Goal: Task Accomplishment & Management: Use online tool/utility

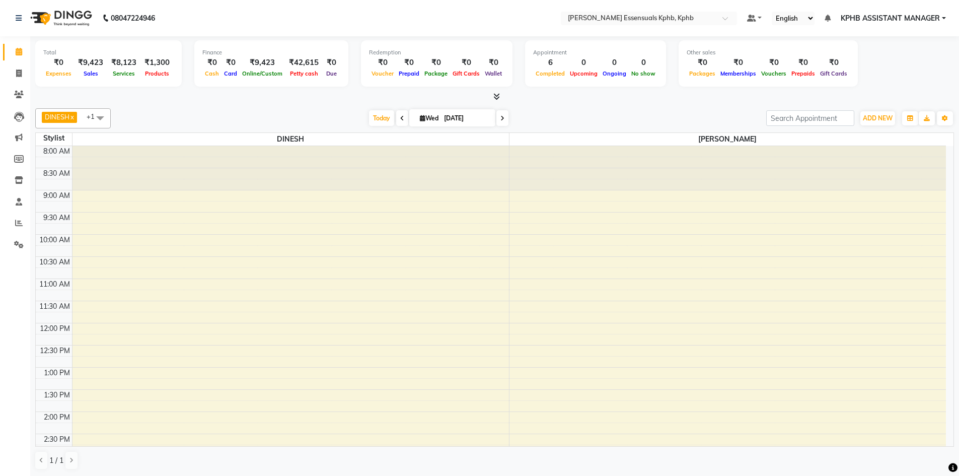
scroll to position [275, 0]
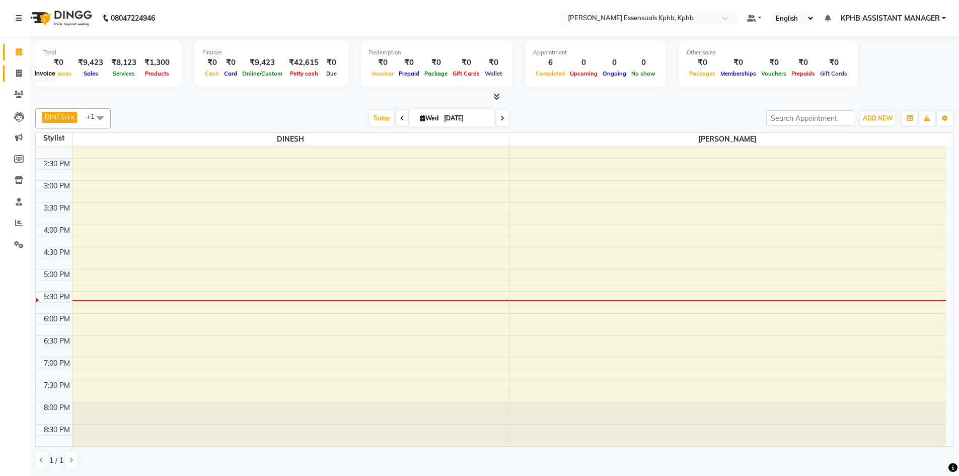
click at [18, 76] on icon at bounding box center [19, 73] width 6 height 8
select select "service"
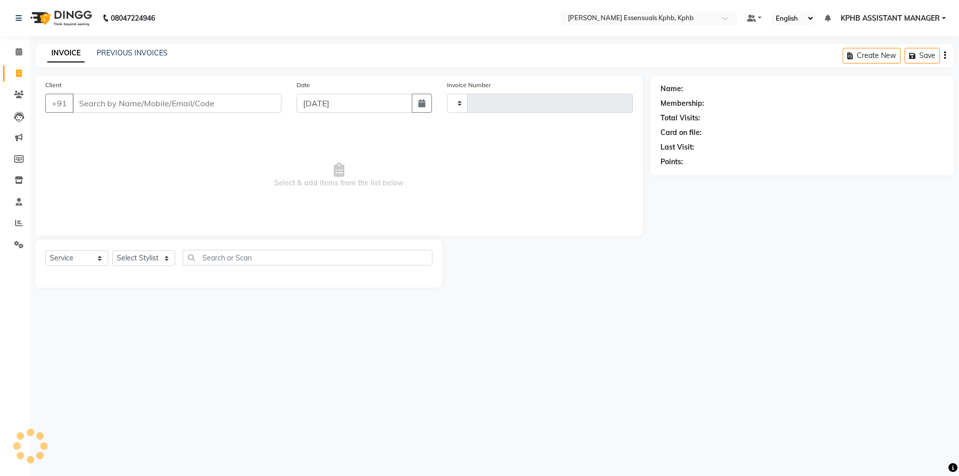
type input "1403"
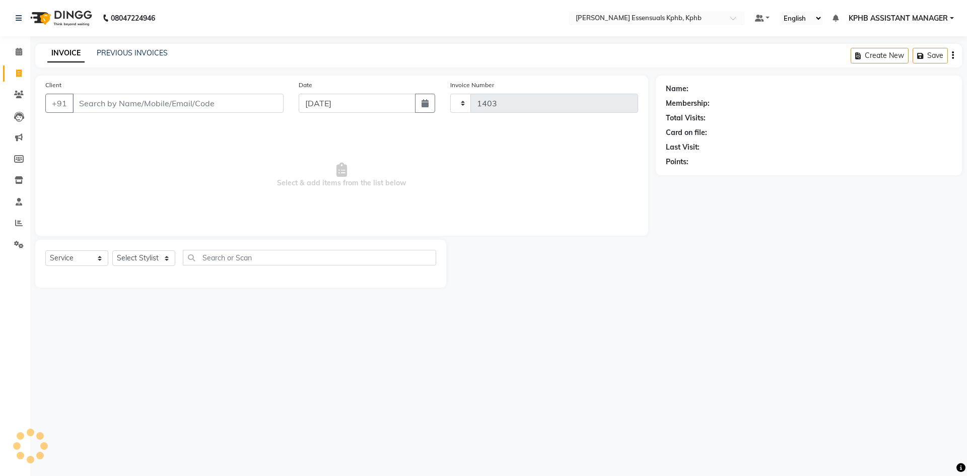
select select "5938"
select select "service"
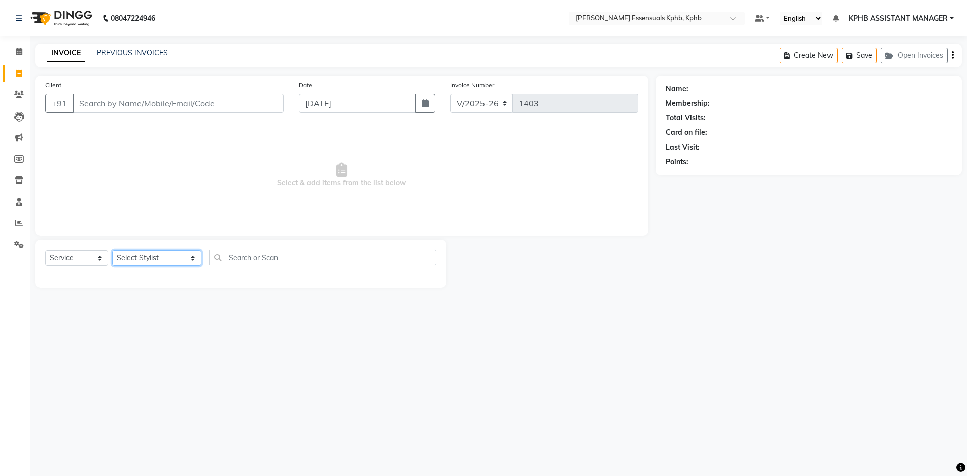
click at [151, 264] on select "Select Stylist ARSLAN DINESH GLORY KPHB ASSISTANT MANAGER KRISHNA VENI MANJULA …" at bounding box center [156, 258] width 89 height 16
select select "84873"
click at [112, 250] on select "Select Stylist ARSLAN DINESH GLORY KPHB ASSISTANT MANAGER KRISHNA VENI MANJULA …" at bounding box center [156, 258] width 89 height 16
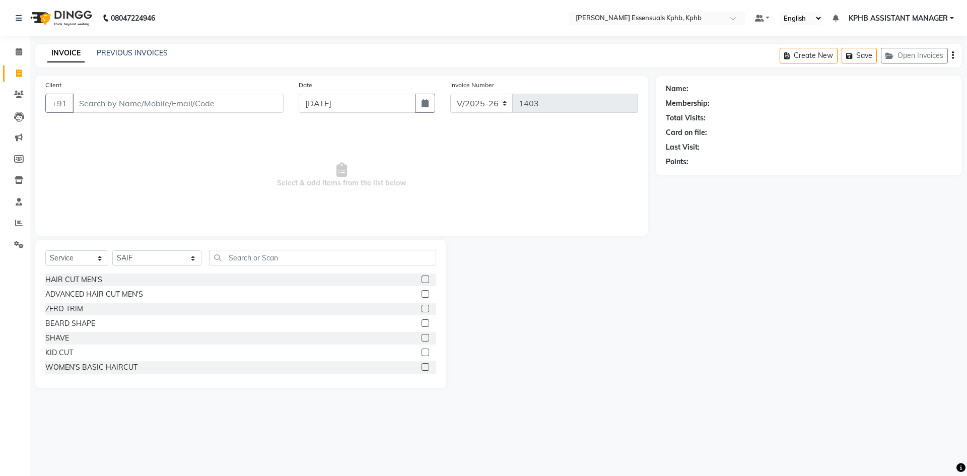
drag, startPoint x: 417, startPoint y: 293, endPoint x: 377, endPoint y: 279, distance: 42.8
click at [421, 292] on label at bounding box center [425, 294] width 8 height 8
click at [421, 292] on input "checkbox" at bounding box center [424, 294] width 7 height 7
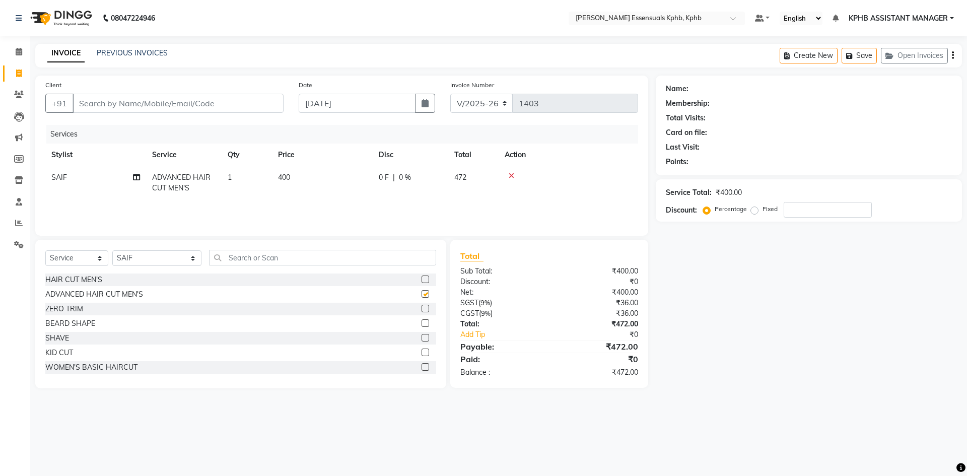
checkbox input "false"
click at [203, 107] on input "Client" at bounding box center [177, 103] width 211 height 19
click at [316, 181] on td "400" at bounding box center [322, 182] width 101 height 33
select select "84873"
click at [576, 173] on icon at bounding box center [576, 175] width 6 height 7
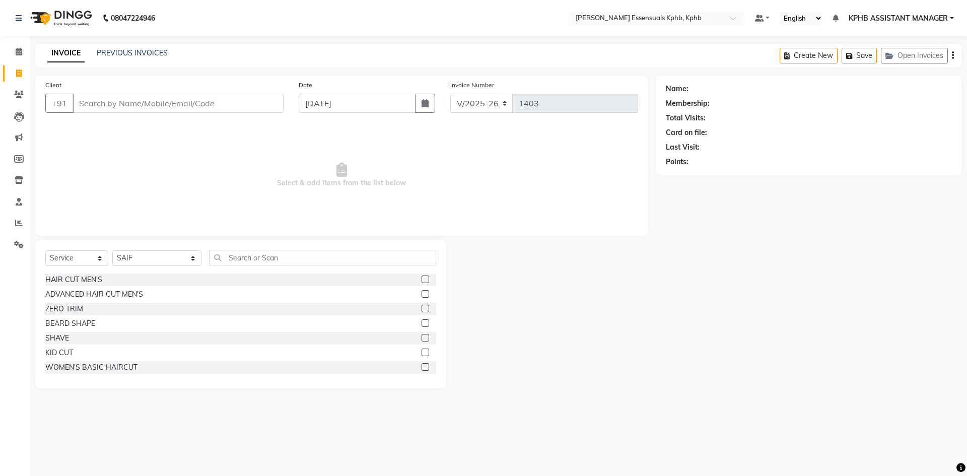
click at [421, 351] on label at bounding box center [425, 352] width 8 height 8
click at [421, 351] on input "checkbox" at bounding box center [424, 352] width 7 height 7
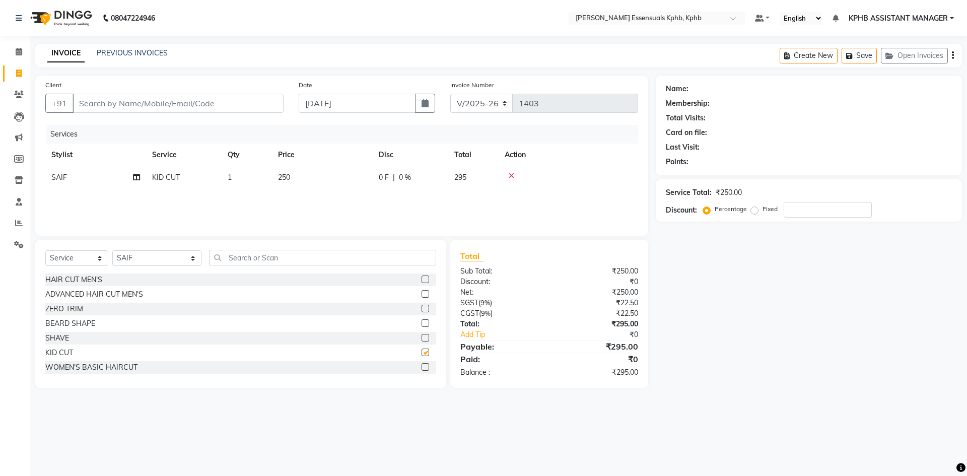
checkbox input "false"
click at [276, 173] on td "250" at bounding box center [322, 177] width 101 height 23
select select "84873"
drag, startPoint x: 370, startPoint y: 186, endPoint x: 224, endPoint y: 192, distance: 146.1
click at [234, 190] on tr "ARSLAN DINESH GLORY KPHB ASSISTANT MANAGER KRISHNA VENI MANJULA NIKHITHA RADHA …" at bounding box center [341, 185] width 593 height 38
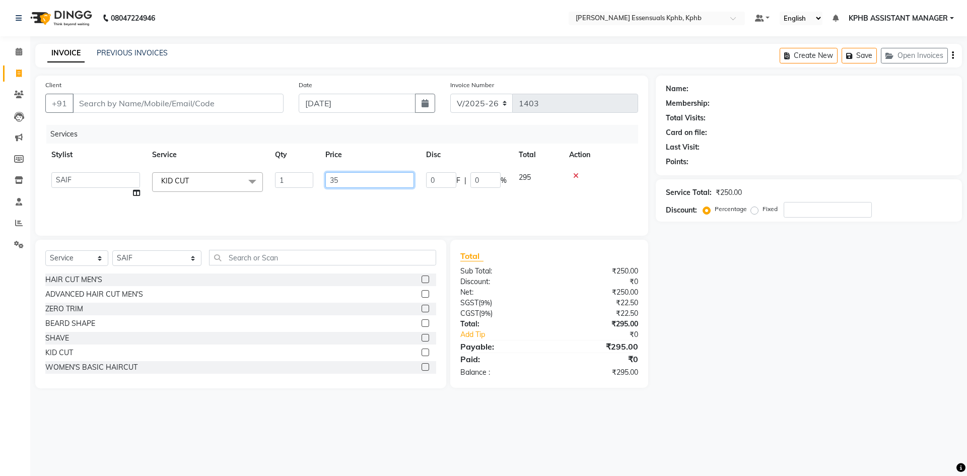
type input "350"
click at [555, 329] on link "Add Tip" at bounding box center [509, 334] width 112 height 11
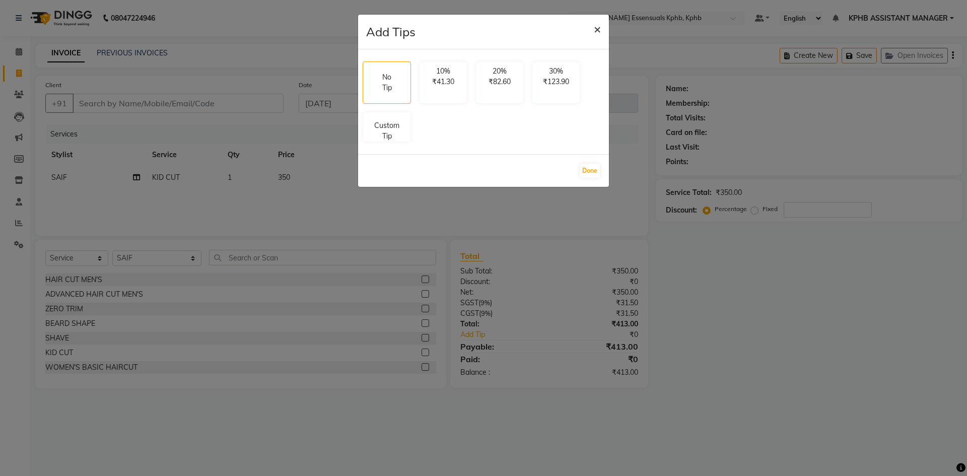
click at [599, 32] on span "×" at bounding box center [597, 28] width 7 height 15
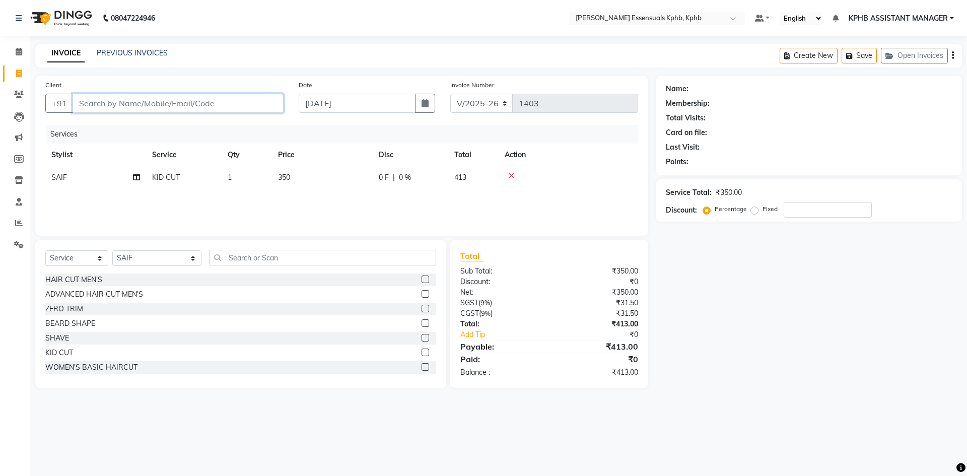
click at [177, 100] on input "Client" at bounding box center [177, 103] width 211 height 19
paste input "9515721873"
type input "9515721873"
type input "0"
type input "9515721873"
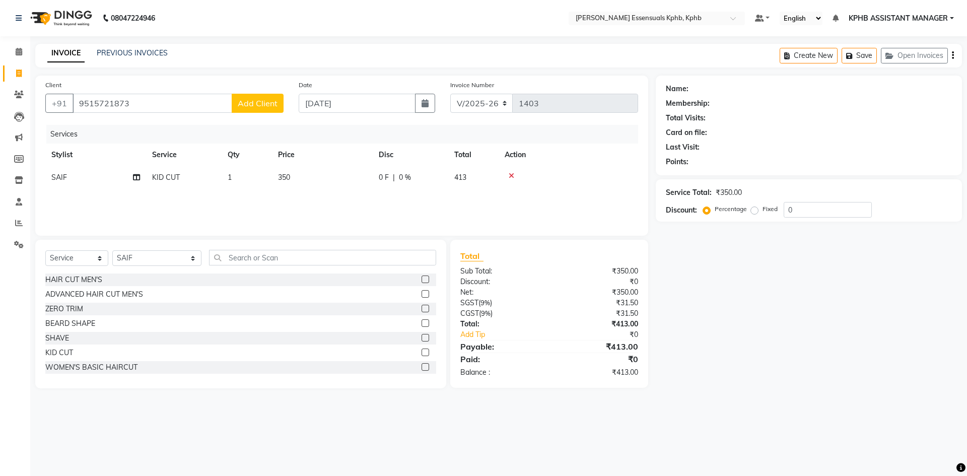
click at [263, 109] on button "Add Client" at bounding box center [258, 103] width 52 height 19
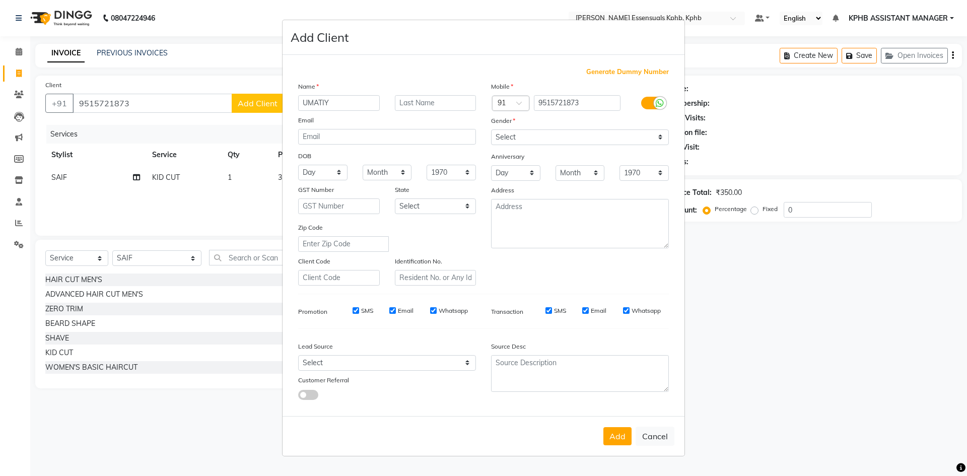
type input "UMATIY"
click at [616, 131] on select "Select Male Female Other Prefer Not To Say" at bounding box center [580, 137] width 178 height 16
select select "male"
click at [491, 129] on select "Select Male Female Other Prefer Not To Say" at bounding box center [580, 137] width 178 height 16
click at [630, 427] on button "Add" at bounding box center [617, 436] width 28 height 18
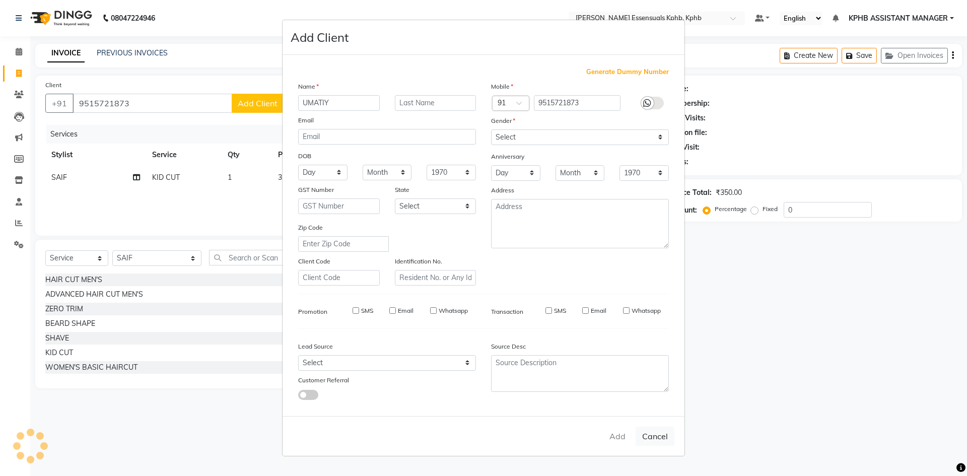
select select
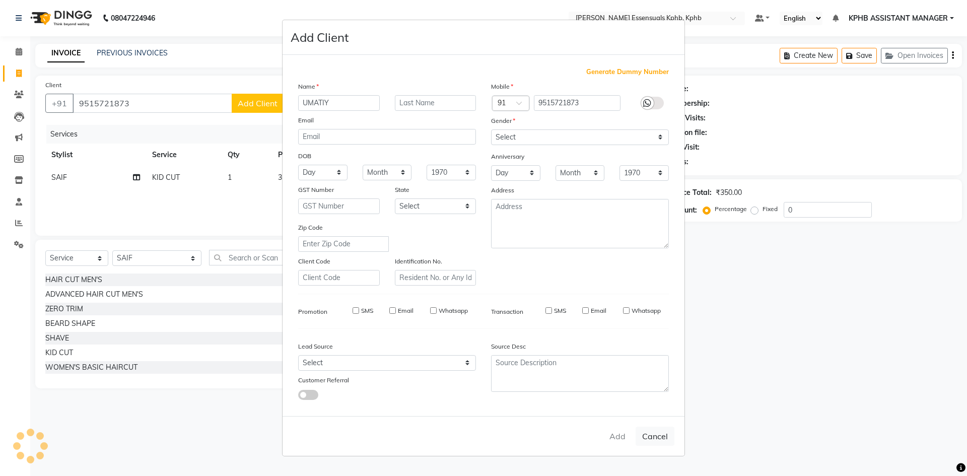
select select
checkbox input "false"
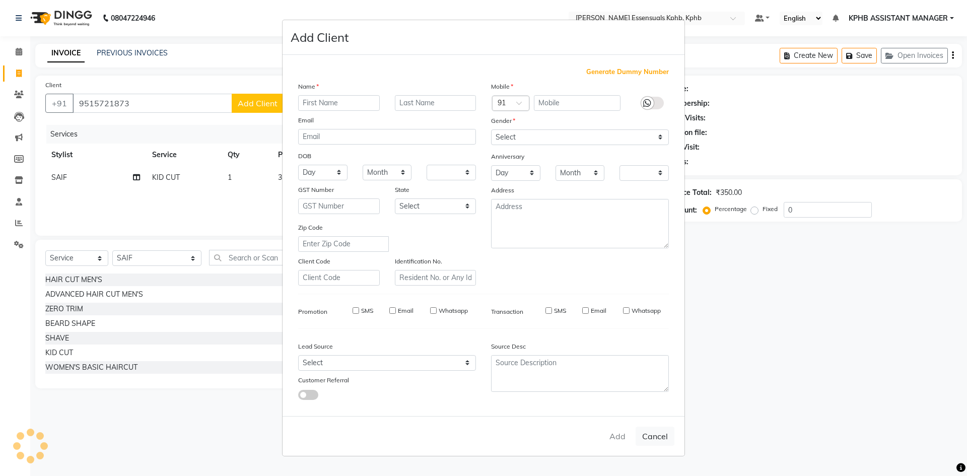
checkbox input "false"
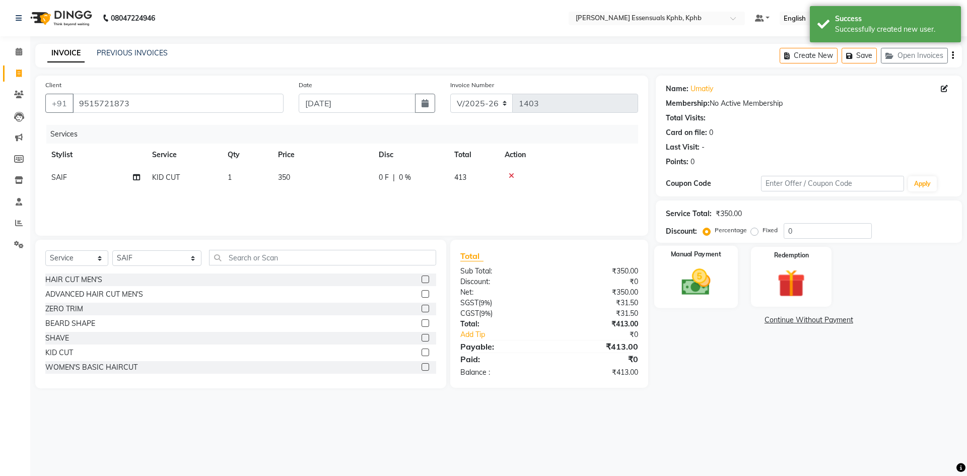
click at [693, 283] on img at bounding box center [695, 281] width 47 height 33
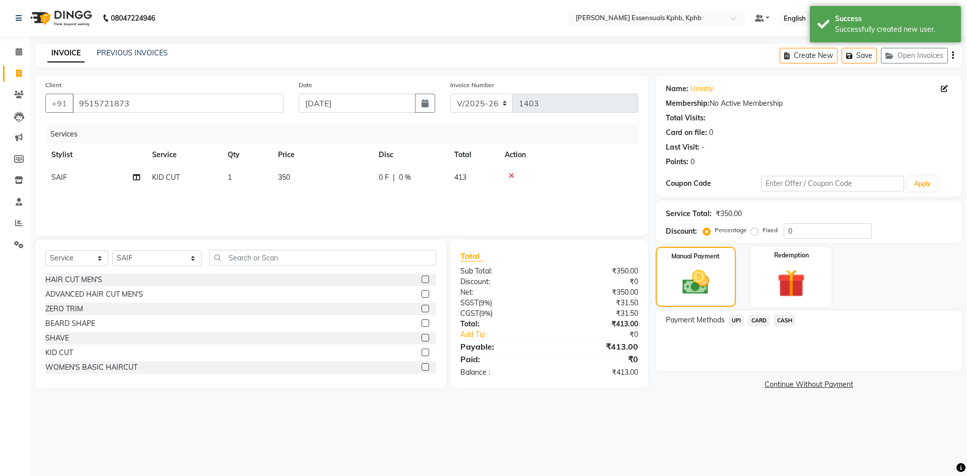
click at [742, 320] on span "UPI" at bounding box center [736, 321] width 16 height 12
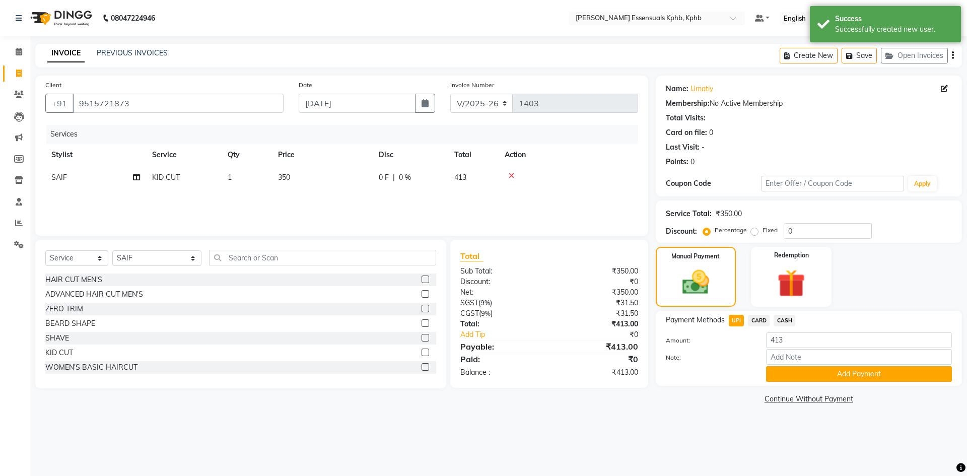
click at [787, 365] on div "Note:" at bounding box center [808, 357] width 301 height 17
click at [793, 378] on button "Add Payment" at bounding box center [859, 374] width 186 height 16
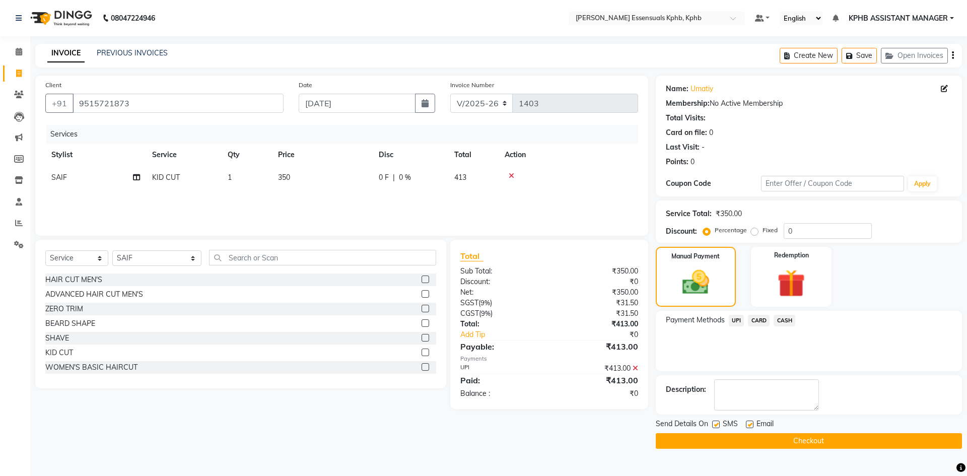
click at [732, 434] on button "Checkout" at bounding box center [808, 441] width 306 height 16
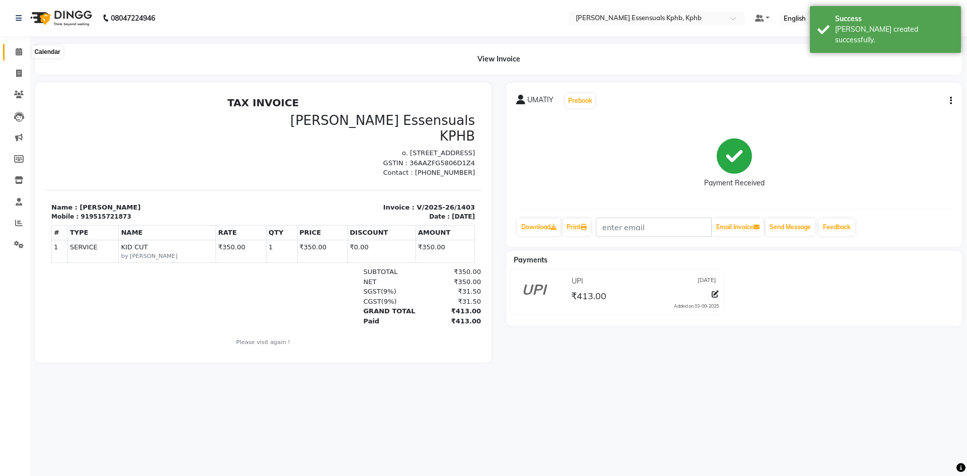
click at [26, 47] on span at bounding box center [19, 52] width 18 height 12
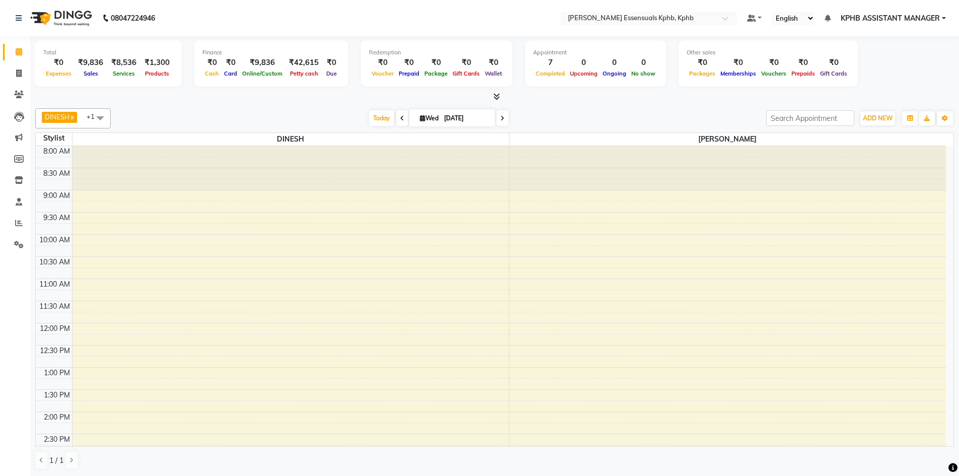
click at [498, 98] on icon at bounding box center [496, 97] width 7 height 8
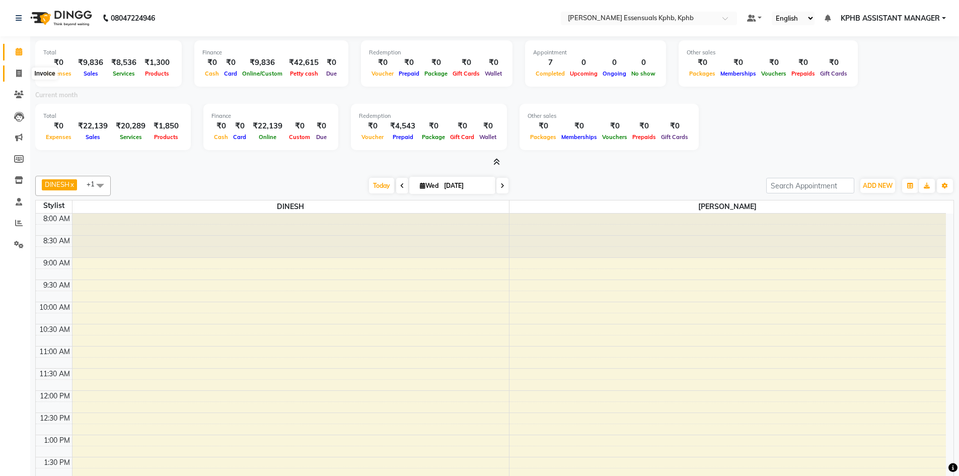
drag, startPoint x: 21, startPoint y: 74, endPoint x: 33, endPoint y: 66, distance: 14.1
click at [21, 74] on icon at bounding box center [19, 73] width 6 height 8
select select "service"
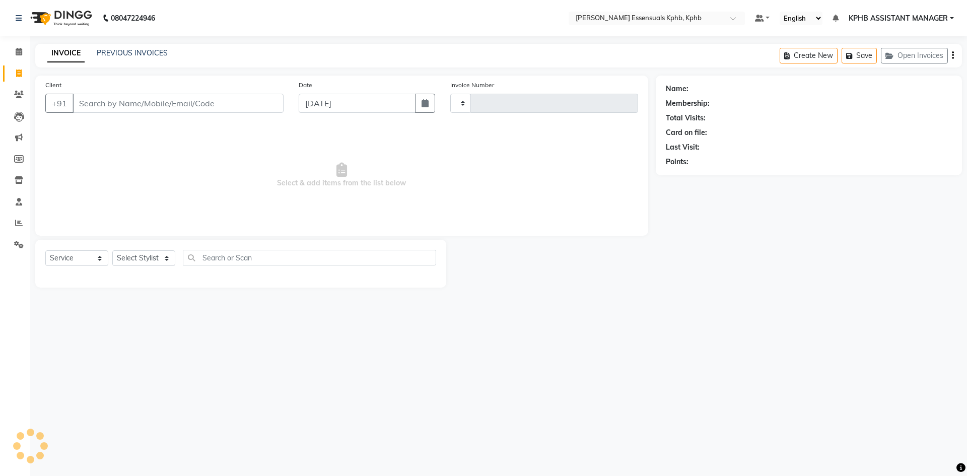
type input "1405"
select select "5938"
click at [146, 50] on link "PREVIOUS INVOICES" at bounding box center [132, 52] width 71 height 9
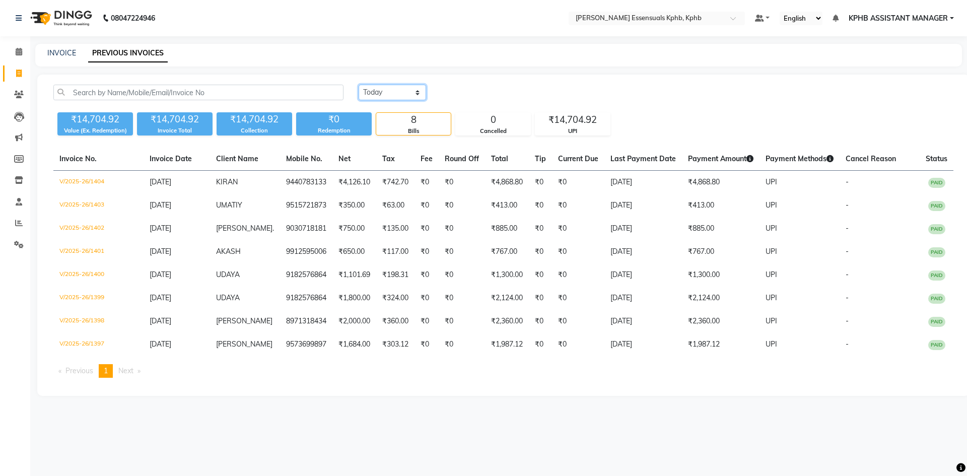
drag, startPoint x: 397, startPoint y: 93, endPoint x: 399, endPoint y: 99, distance: 5.7
click at [397, 93] on select "Today Yesterday Custom Range" at bounding box center [391, 93] width 67 height 16
select select "range"
click at [358, 85] on select "Today Yesterday Custom Range" at bounding box center [391, 93] width 67 height 16
click at [515, 86] on div "03-09-2025 - 03-09-2025" at bounding box center [512, 93] width 148 height 16
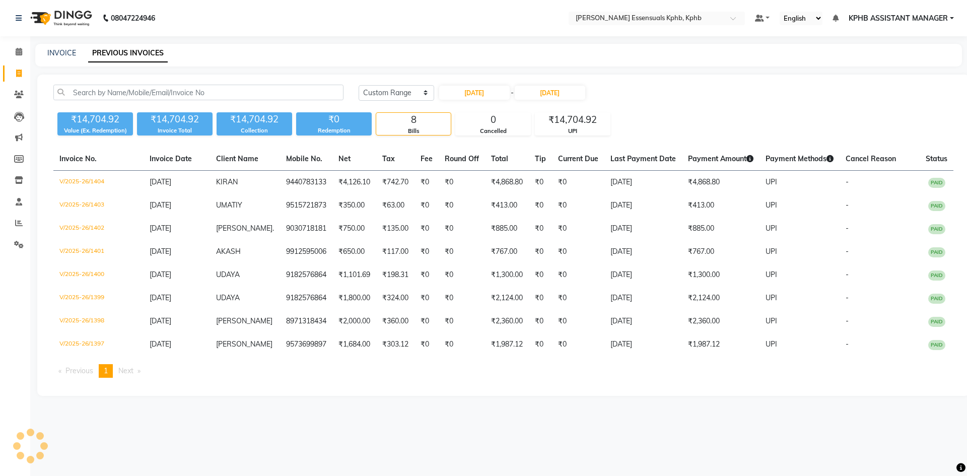
click at [513, 95] on span "-" at bounding box center [511, 93] width 3 height 11
click at [508, 89] on input "[DATE]" at bounding box center [474, 93] width 70 height 14
select select "9"
select select "2025"
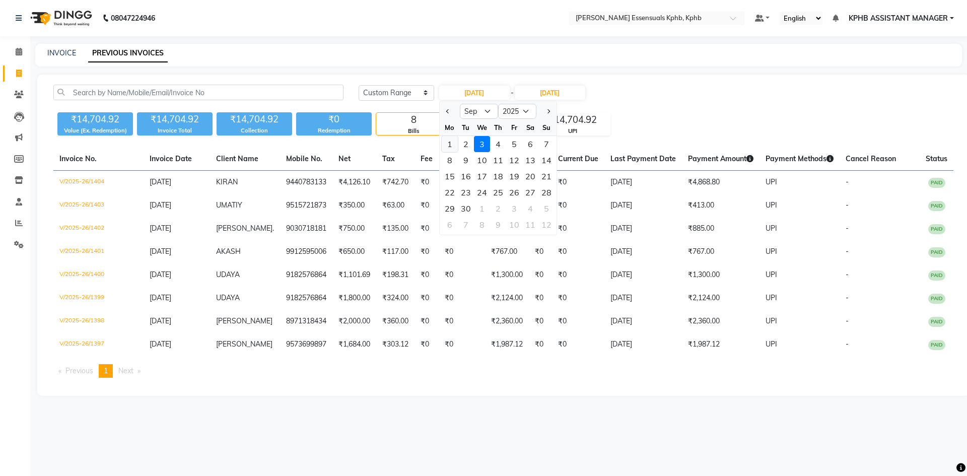
click at [455, 143] on div "1" at bounding box center [449, 144] width 16 height 16
type input "01-09-2025"
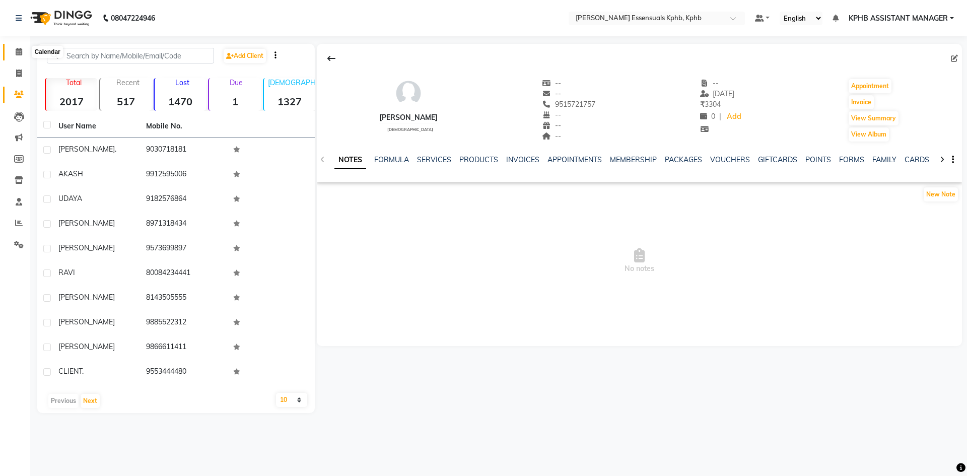
drag, startPoint x: 19, startPoint y: 47, endPoint x: 213, endPoint y: 2, distance: 199.1
click at [19, 47] on span at bounding box center [19, 52] width 18 height 12
